Goal: Check status: Check status

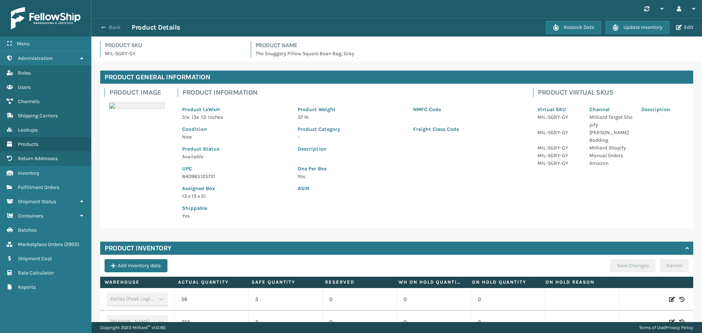
click at [104, 24] on button "Back" at bounding box center [115, 27] width 34 height 7
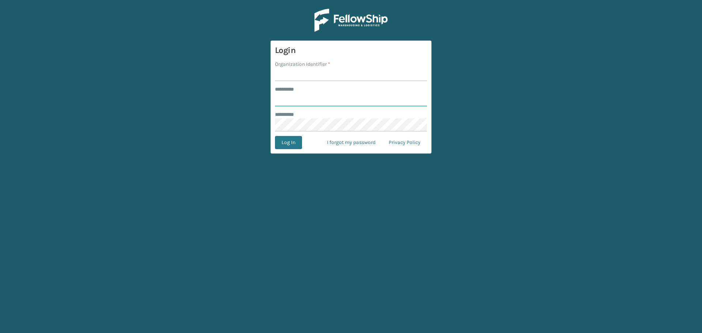
type input "*********"
click at [290, 75] on input "Organization Identifier *" at bounding box center [351, 74] width 152 height 13
type input "[PERSON_NAME]"
click at [282, 148] on button "Log In" at bounding box center [288, 142] width 27 height 13
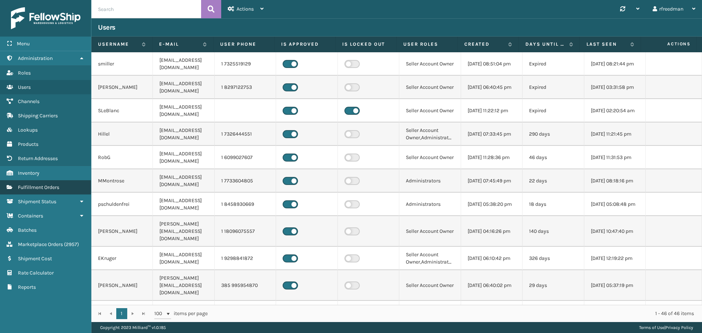
click at [32, 189] on span "Fulfillment Orders" at bounding box center [38, 187] width 41 height 6
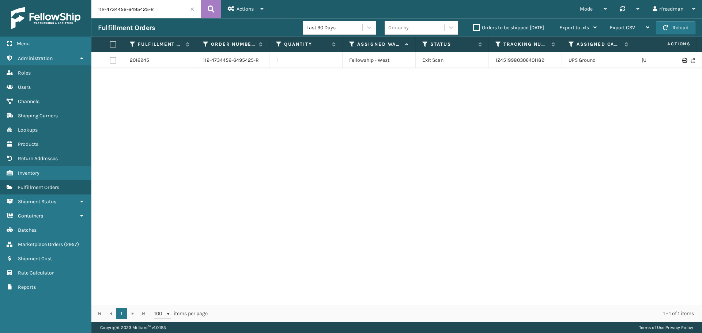
drag, startPoint x: 169, startPoint y: 12, endPoint x: 0, endPoint y: 13, distance: 168.8
click at [0, 0] on div "Menu Administration Roles Users Channels Shipping Carriers Lookups Products Ret…" at bounding box center [351, 0] width 702 height 0
paste input "47039"
type input "47039"
click at [503, 60] on link "1ZH0R7060301432711" at bounding box center [519, 60] width 48 height 6
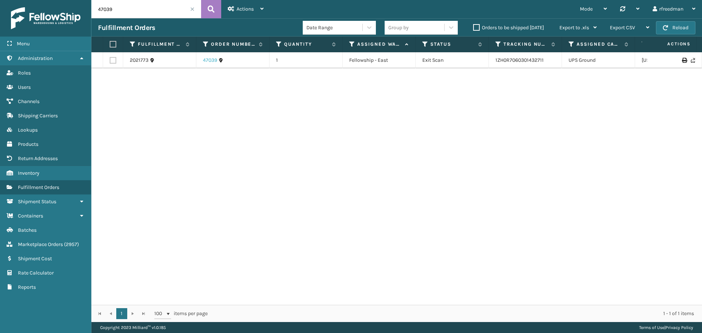
click at [214, 62] on link "47039" at bounding box center [210, 60] width 14 height 7
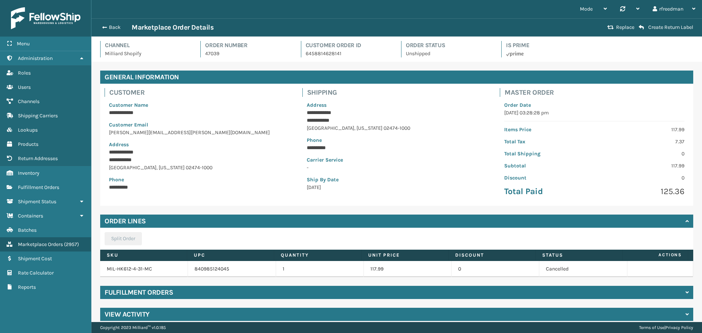
drag, startPoint x: 219, startPoint y: 66, endPoint x: 197, endPoint y: 67, distance: 21.9
click at [105, 28] on span "button" at bounding box center [103, 27] width 4 height 5
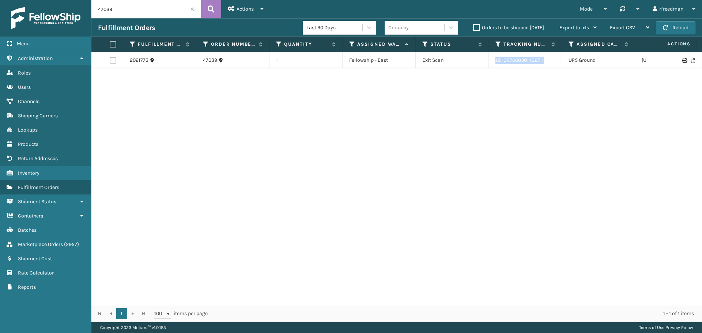
drag, startPoint x: 532, startPoint y: 63, endPoint x: 496, endPoint y: 66, distance: 35.9
click at [496, 66] on td "1ZH0R7060301432711" at bounding box center [525, 60] width 73 height 16
copy link "1ZH0R7060301432711"
